Goal: Navigation & Orientation: Find specific page/section

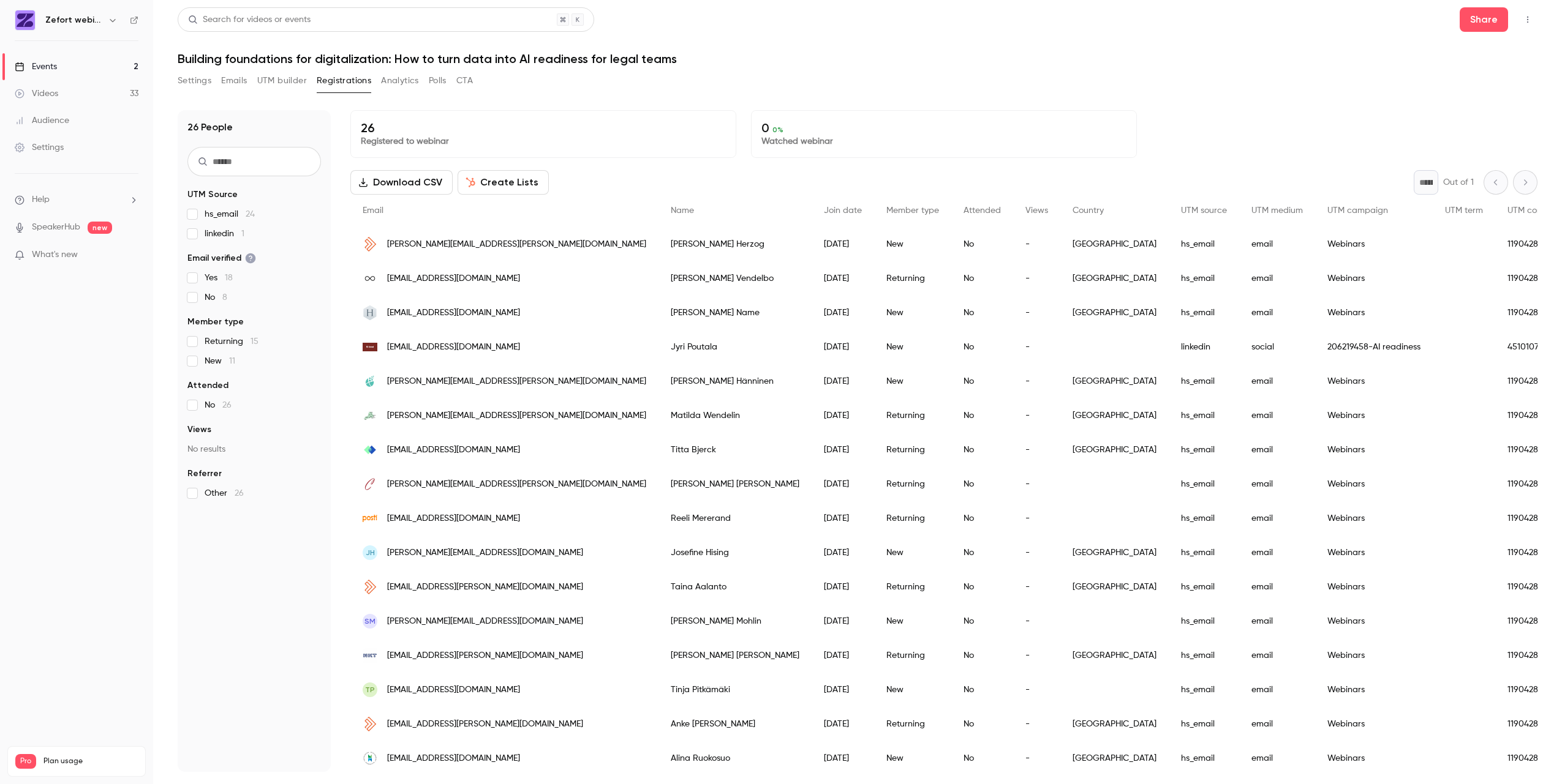
click at [73, 70] on link "Events 2" at bounding box center [76, 67] width 153 height 27
